Goal: Communication & Community: Answer question/provide support

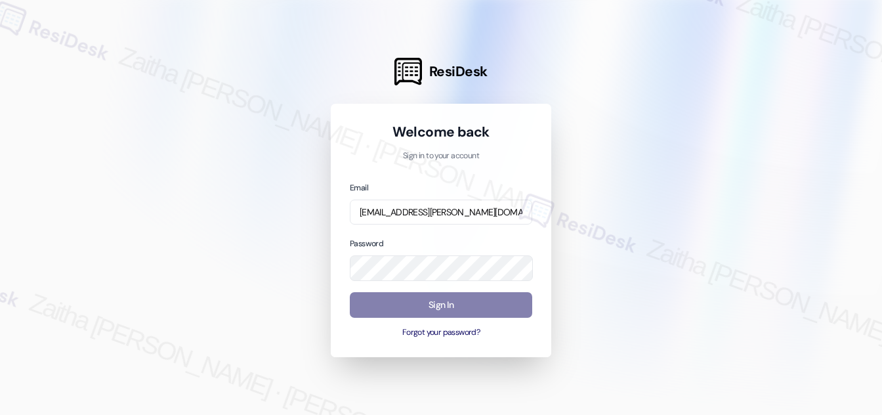
type input "[EMAIL_ADDRESS][PERSON_NAME][DOMAIN_NAME]"
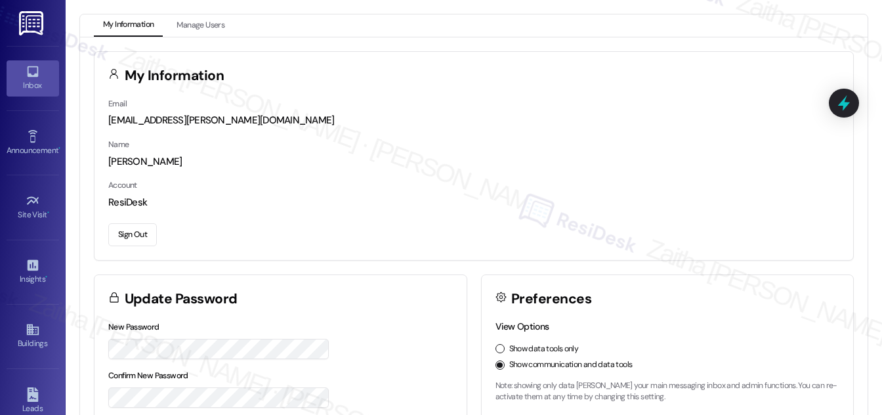
click at [27, 75] on icon at bounding box center [32, 71] width 11 height 11
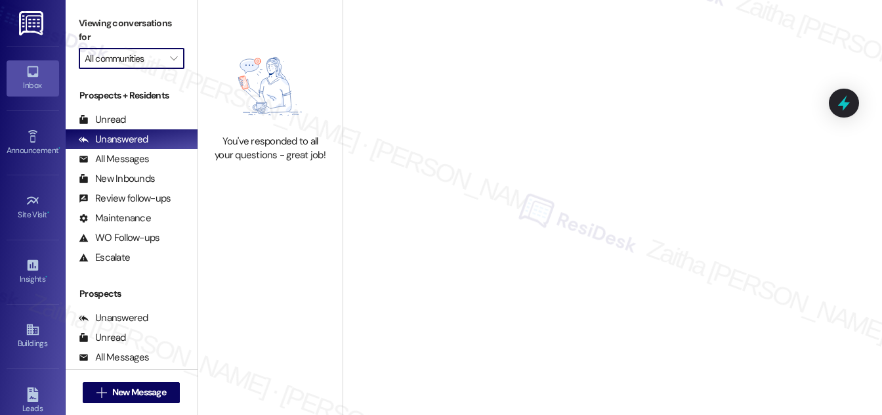
click at [144, 57] on input "All communities" at bounding box center [124, 58] width 79 height 21
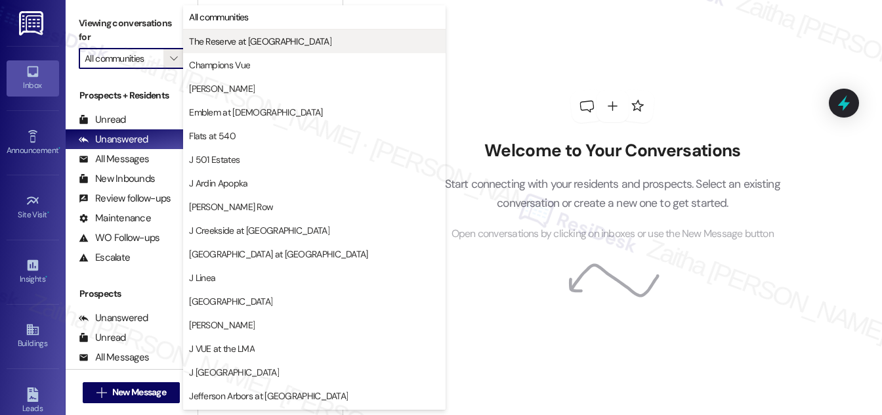
click at [232, 38] on span "The Reserve at [GEOGRAPHIC_DATA]" at bounding box center [260, 41] width 142 height 13
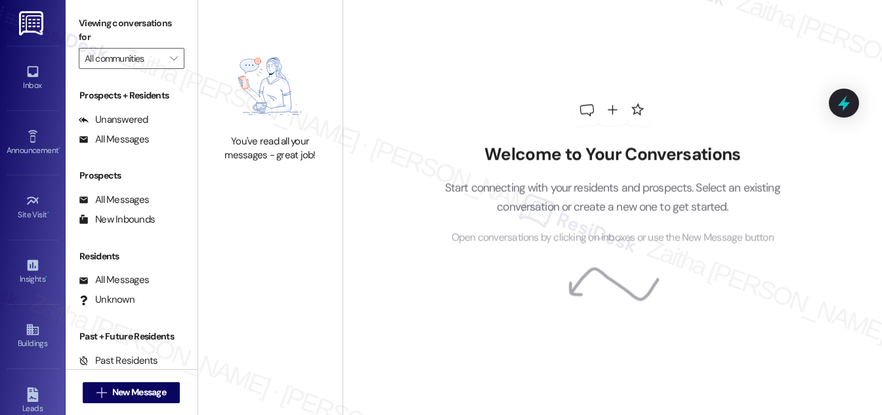
type input "The Reserve at [GEOGRAPHIC_DATA]"
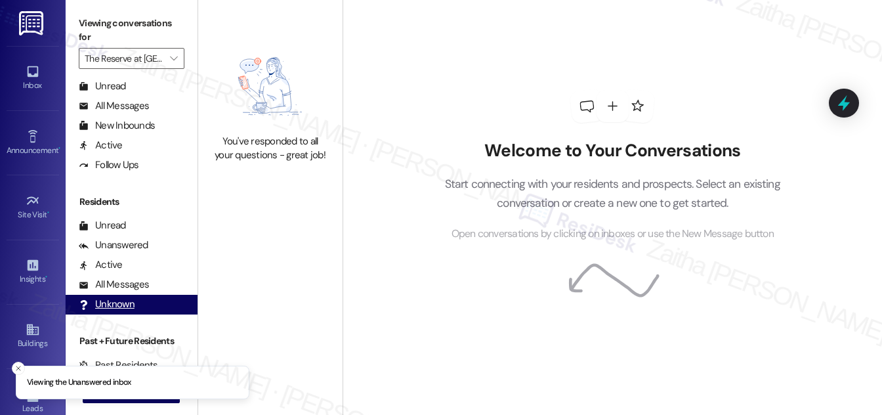
scroll to position [252, 0]
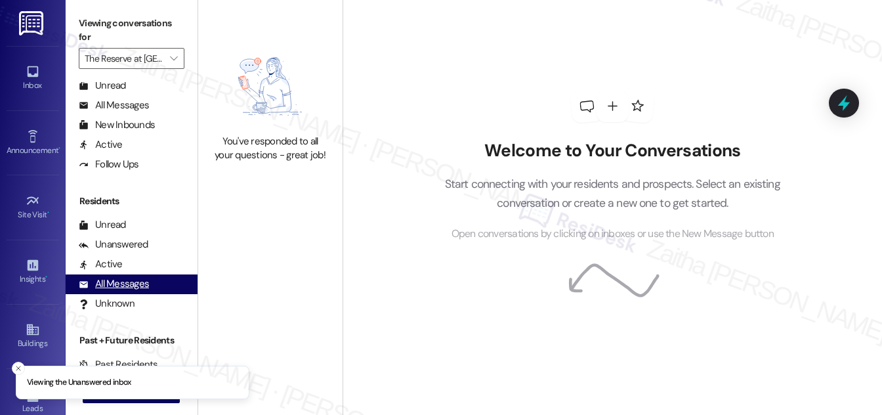
click at [119, 284] on div "All Messages" at bounding box center [114, 284] width 70 height 14
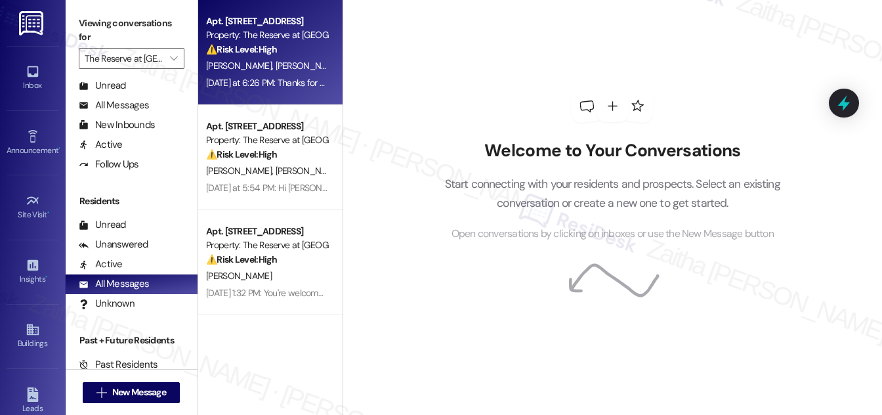
click at [299, 66] on div "[PERSON_NAME] [PERSON_NAME]" at bounding box center [267, 66] width 124 height 16
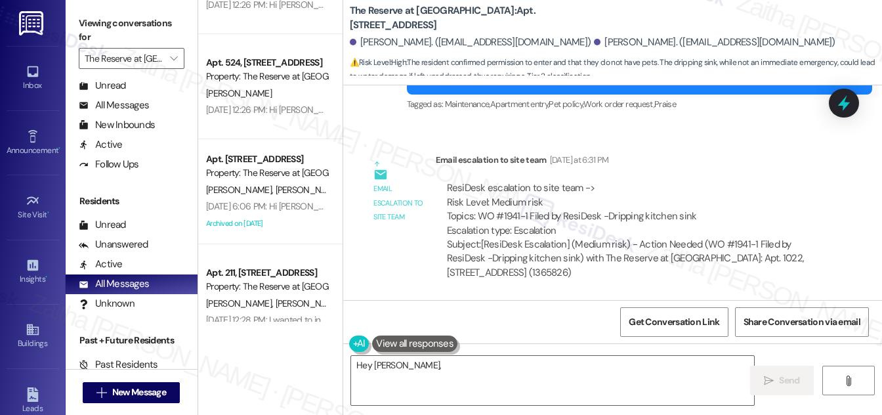
scroll to position [596, 0]
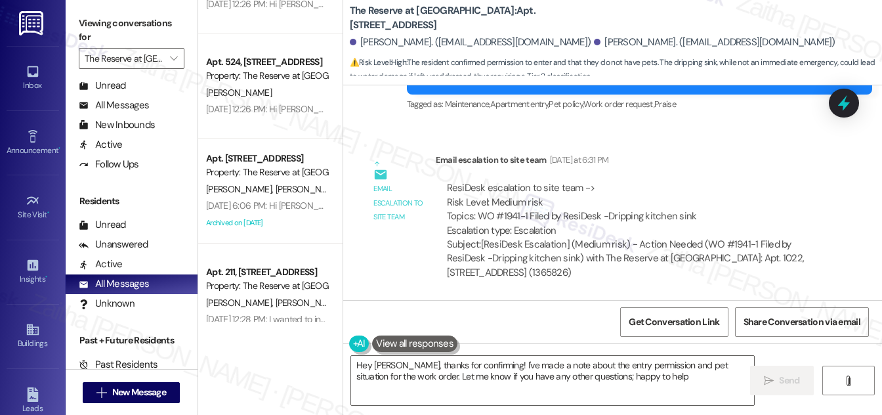
type textarea "Hey [PERSON_NAME], thanks for confirming! I've made a note about the entry perm…"
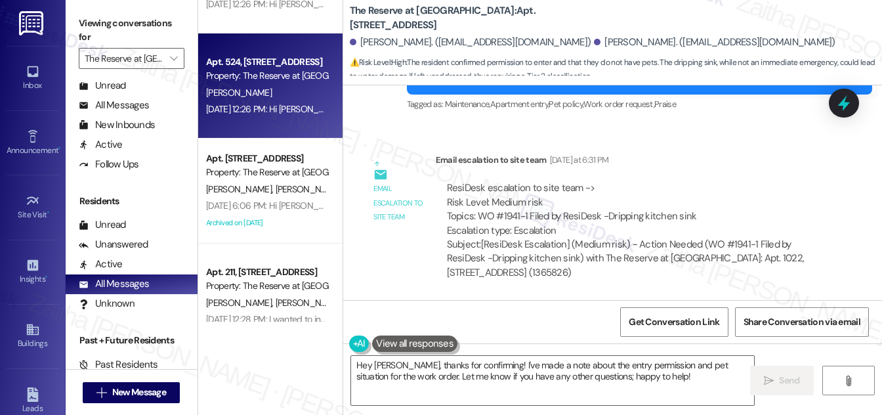
click at [291, 96] on div "[PERSON_NAME]" at bounding box center [267, 93] width 124 height 16
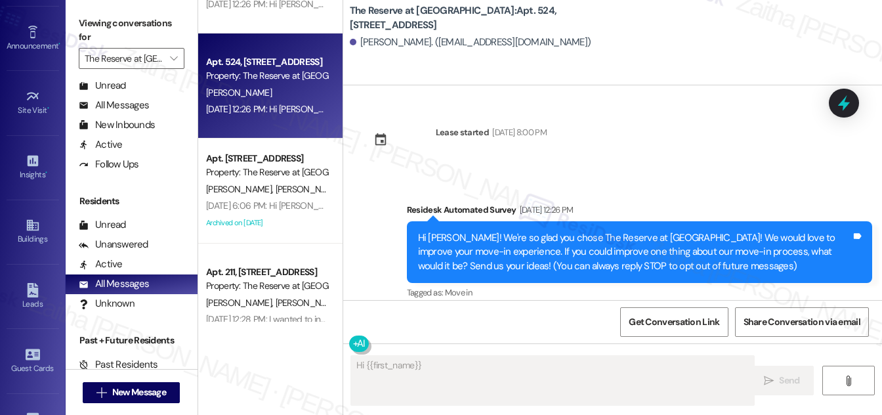
scroll to position [270, 0]
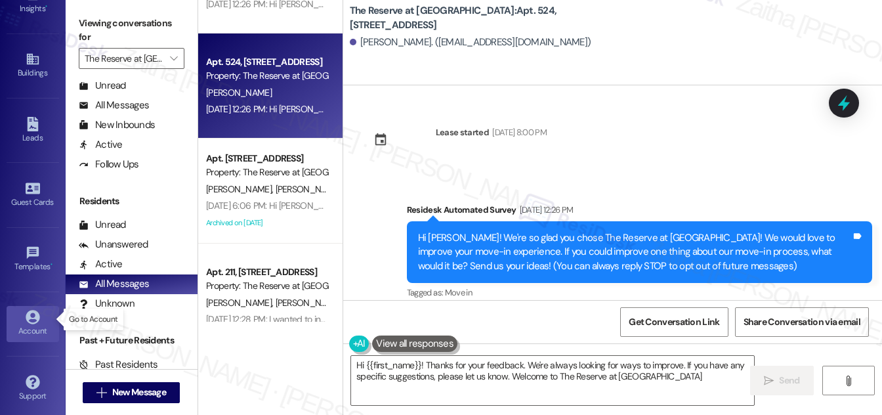
type textarea "Hi {{first_name}}! Thanks for your feedback. We're always looking for ways to i…"
click at [35, 310] on icon at bounding box center [33, 317] width 14 height 14
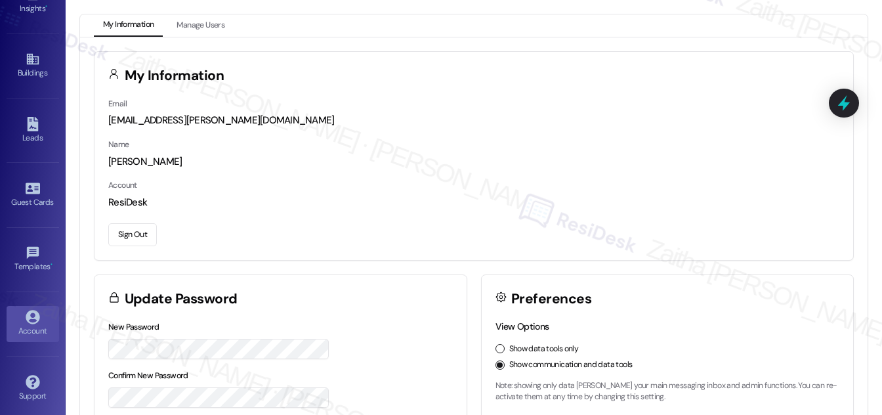
click at [144, 233] on button "Sign Out" at bounding box center [132, 234] width 49 height 23
